Goal: Transaction & Acquisition: Obtain resource

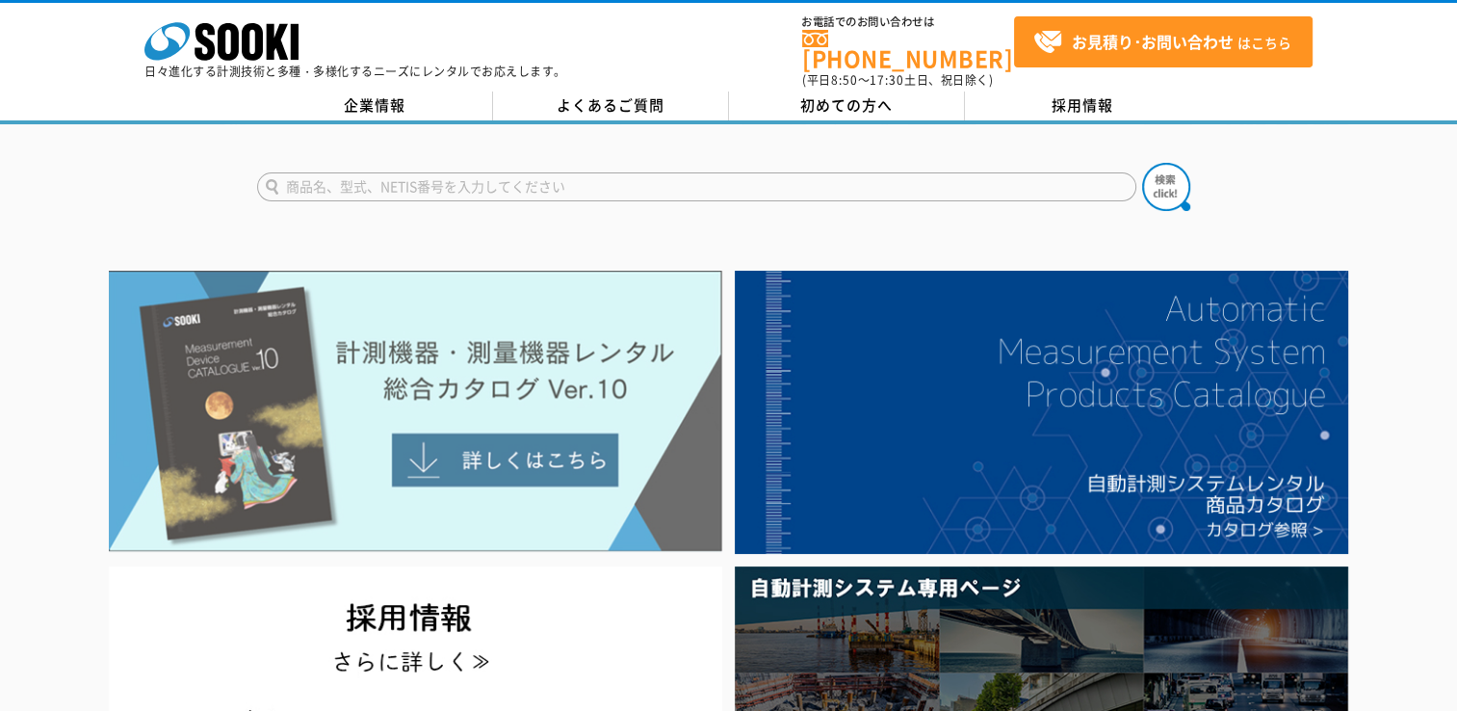
click at [618, 402] on img at bounding box center [415, 411] width 613 height 281
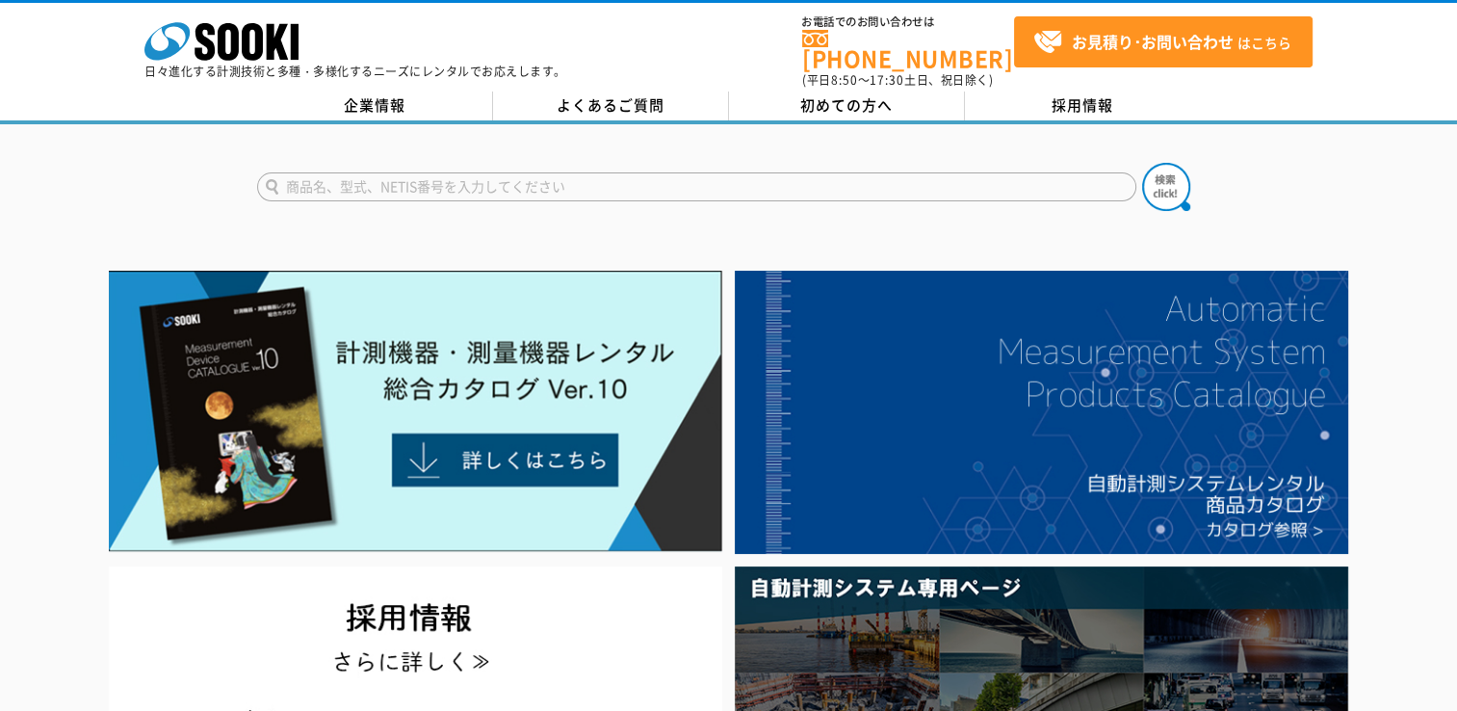
click at [486, 175] on input "text" at bounding box center [696, 186] width 879 height 29
type input "トラックスケール"
click at [1177, 181] on img at bounding box center [1166, 187] width 48 height 48
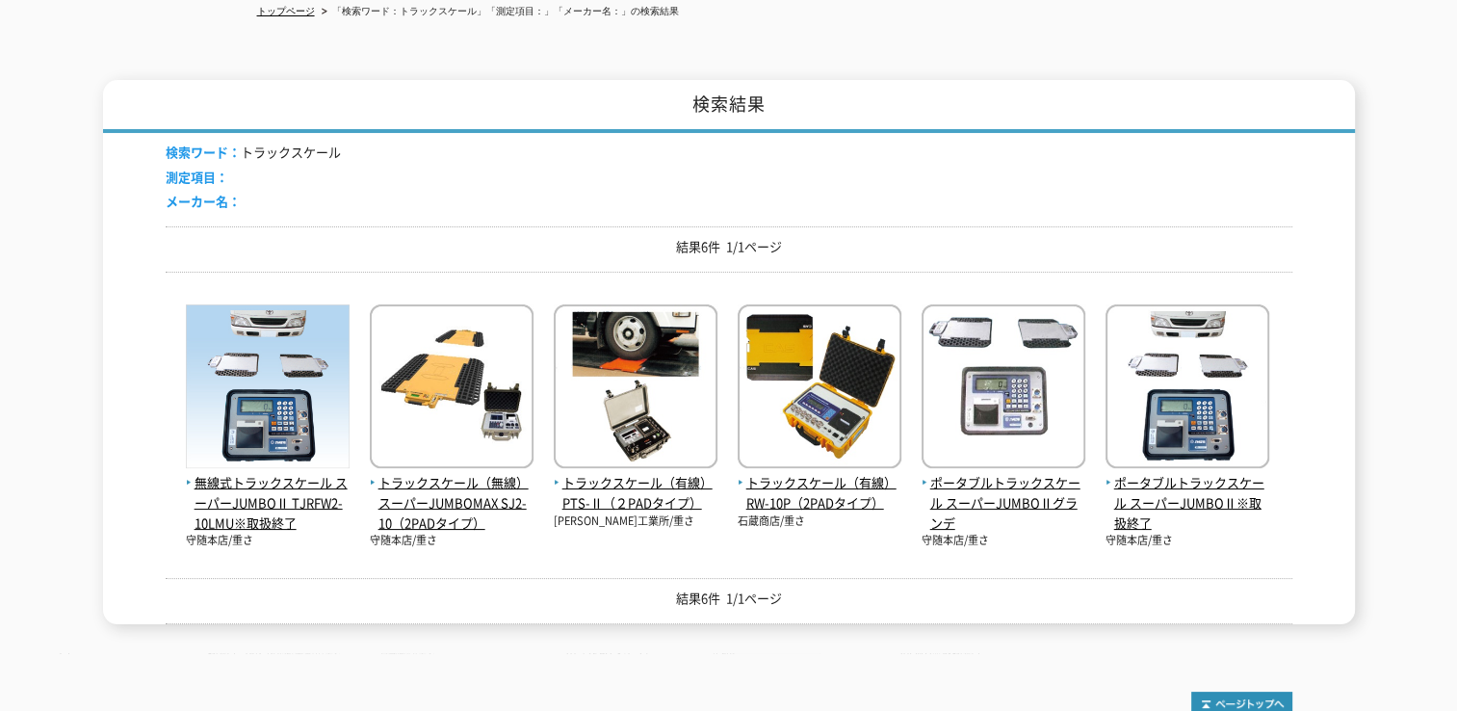
scroll to position [385, 0]
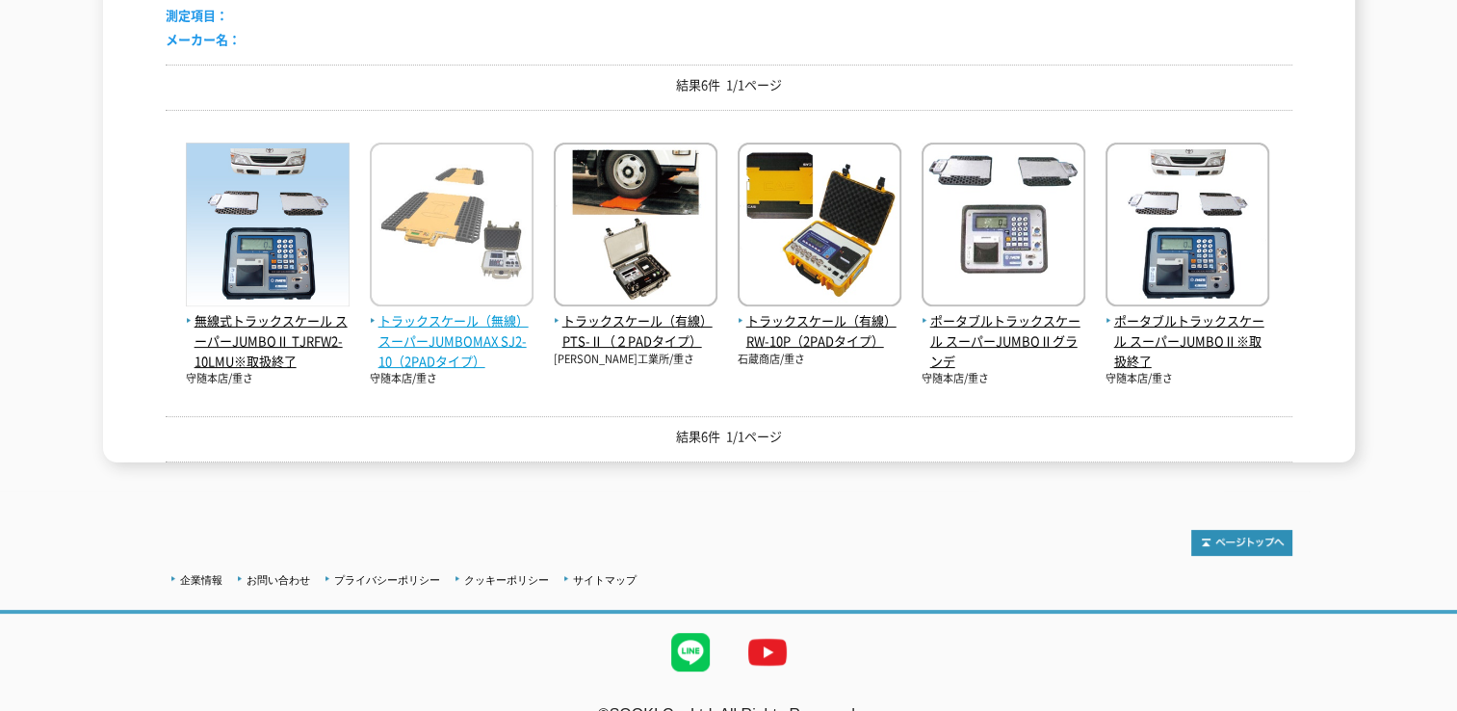
click at [431, 255] on img at bounding box center [452, 227] width 164 height 169
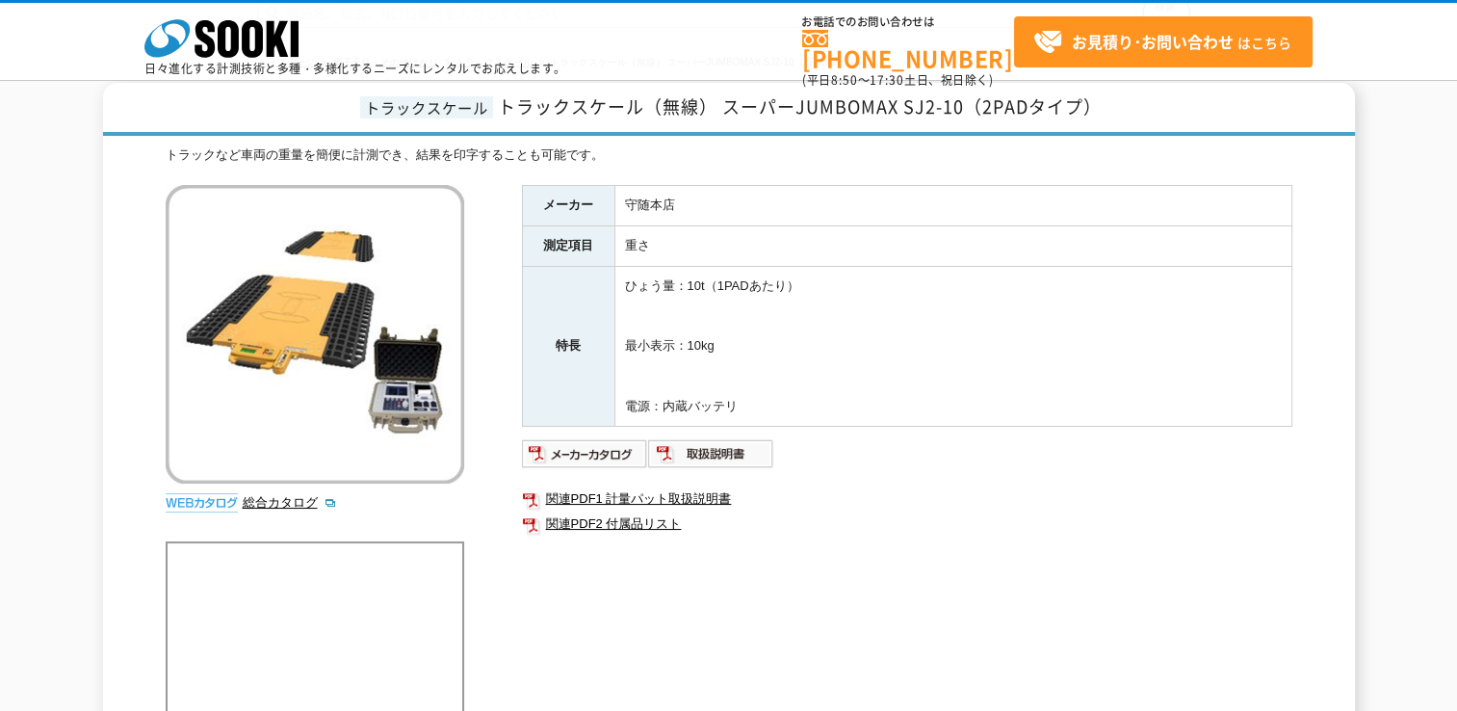
scroll to position [193, 0]
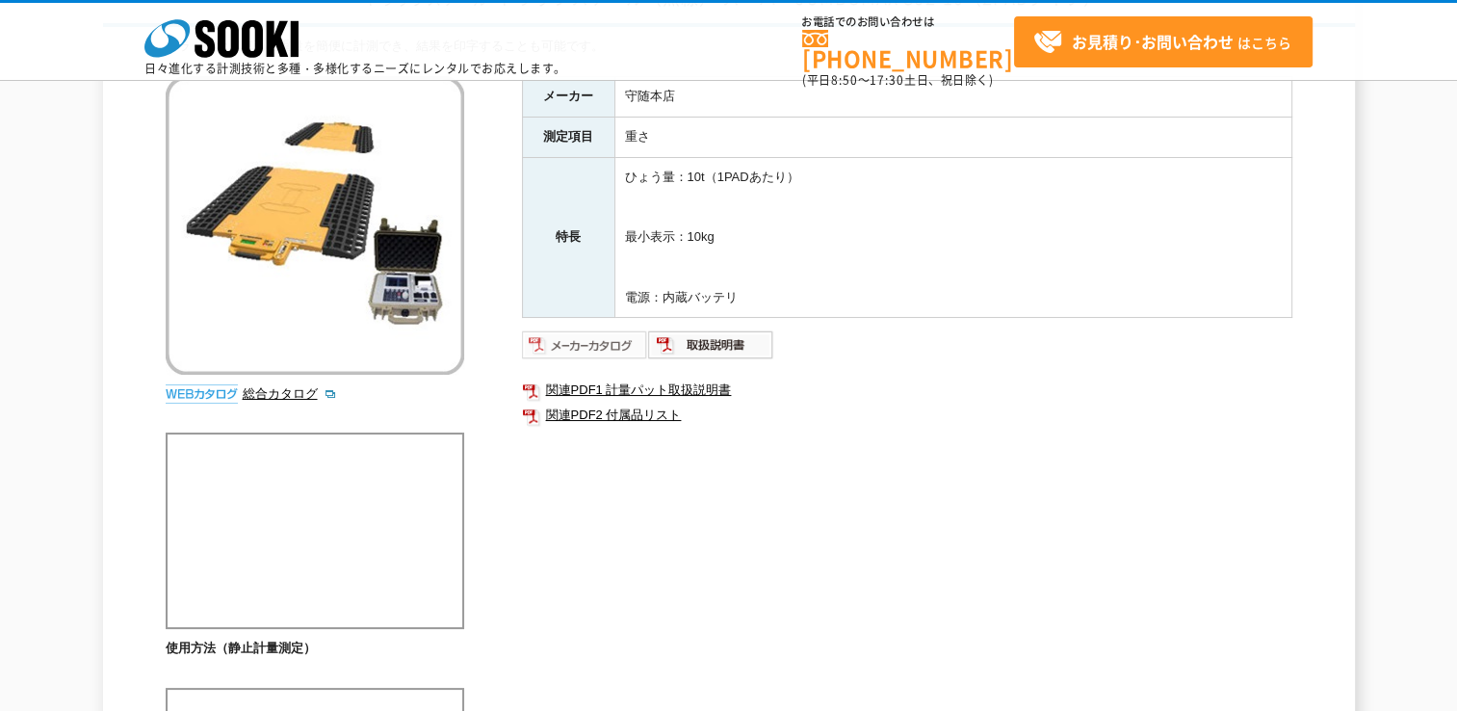
click at [586, 345] on img at bounding box center [585, 344] width 126 height 31
